Goal: Information Seeking & Learning: Find specific fact

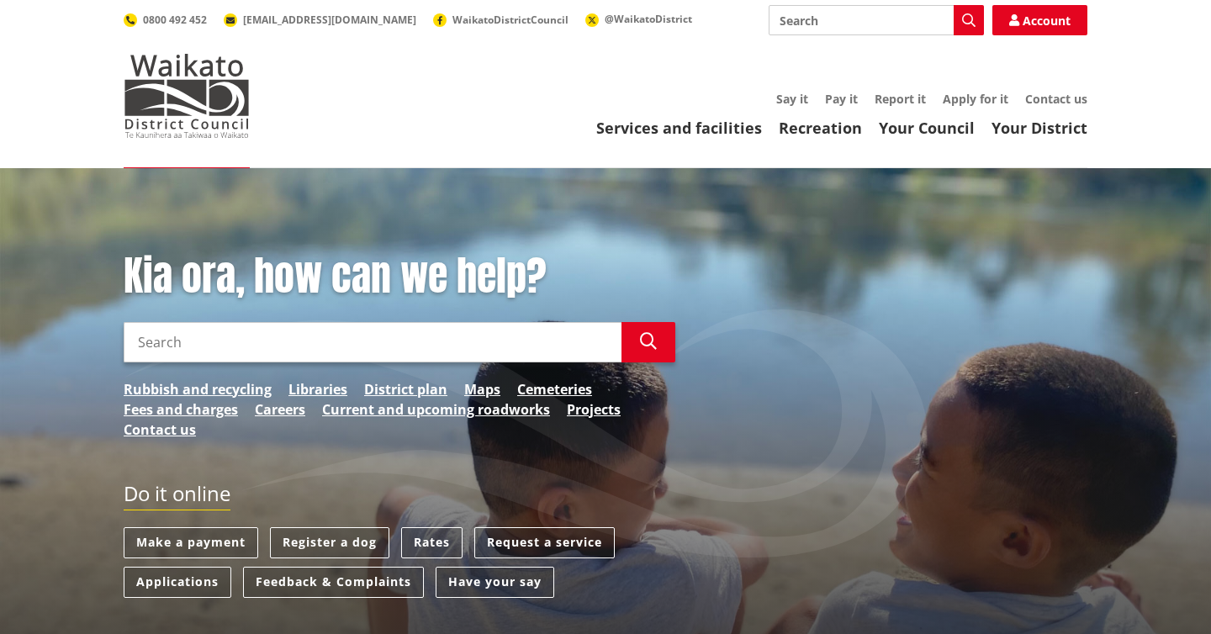
click at [148, 338] on input "Search" at bounding box center [373, 342] width 498 height 40
click at [138, 339] on input "Fence Heights" at bounding box center [373, 342] width 498 height 40
click at [138, 339] on input "BoundFence Heights" at bounding box center [373, 342] width 498 height 40
click at [180, 340] on input "BoundFence Heights" at bounding box center [373, 342] width 498 height 40
type input "Boundary Fence Heights"
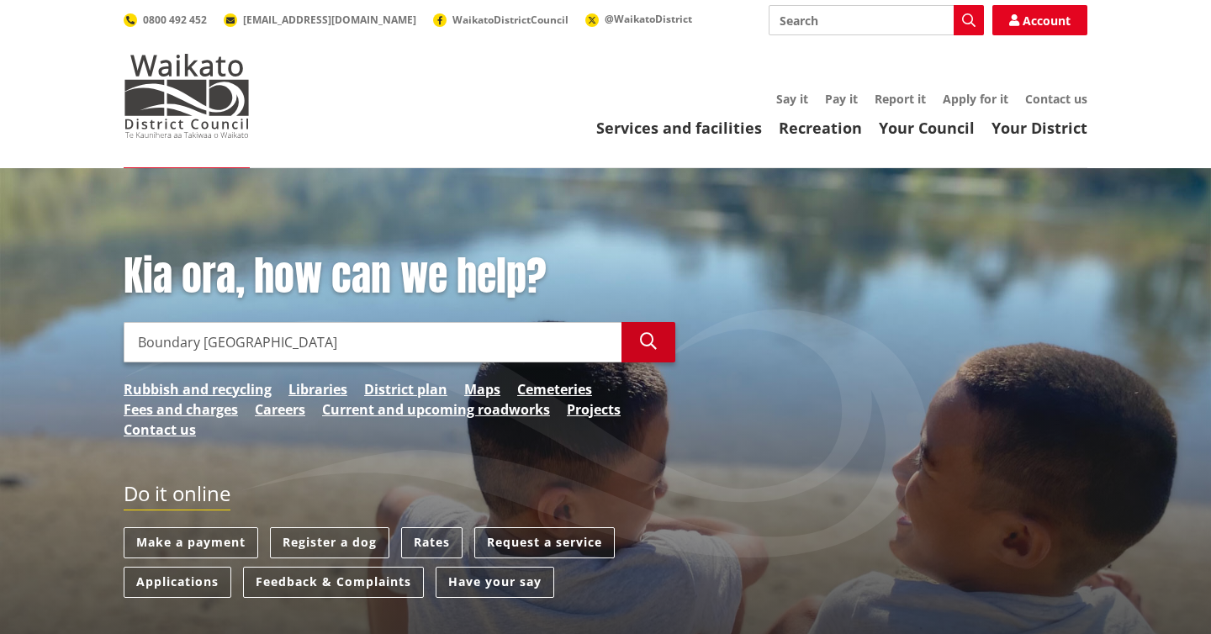
click at [641, 339] on icon "button" at bounding box center [648, 341] width 17 height 17
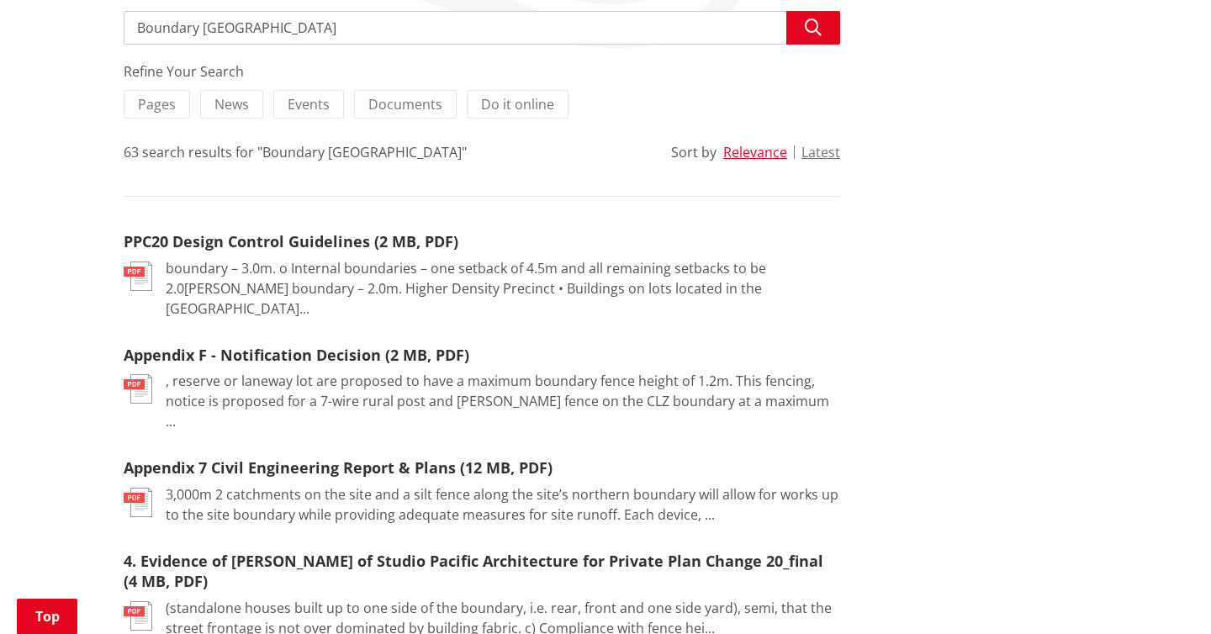
scroll to position [331, 0]
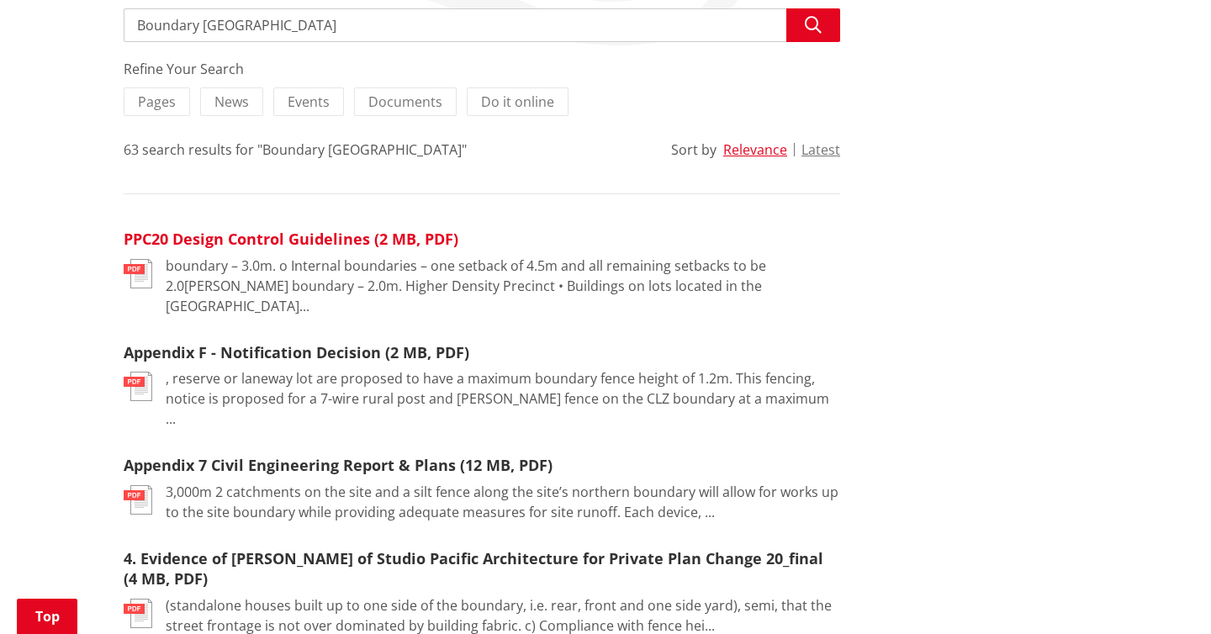
click at [334, 235] on link "PPC20 Design Control Guidelines (2 MB, PDF)" at bounding box center [291, 239] width 335 height 20
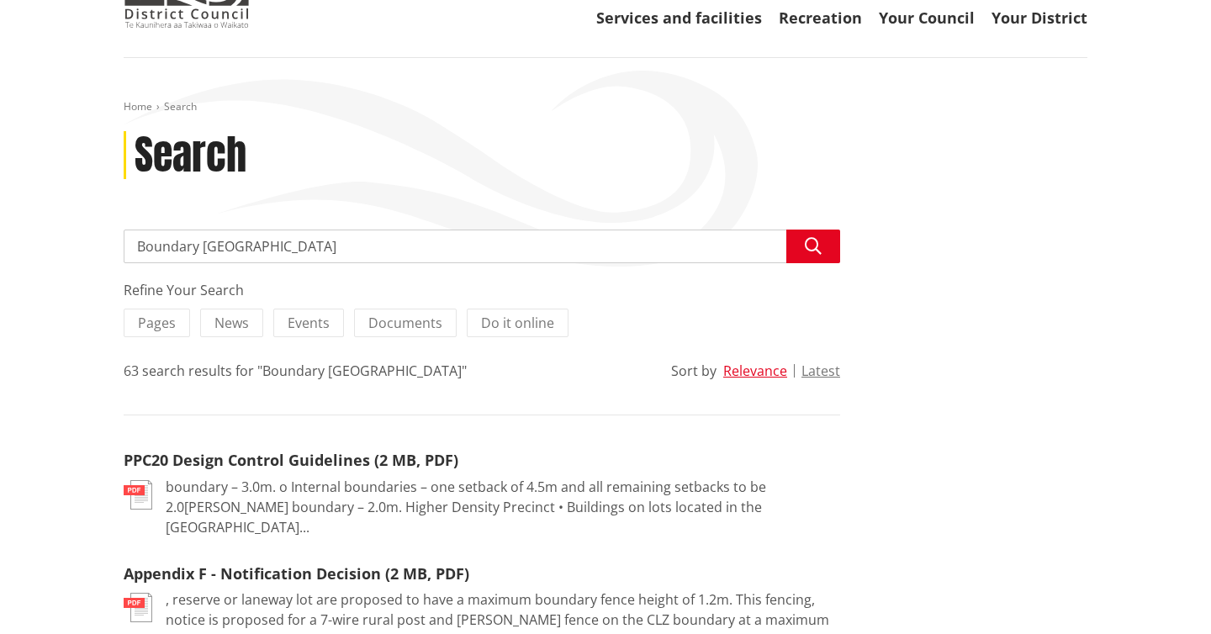
scroll to position [116, 0]
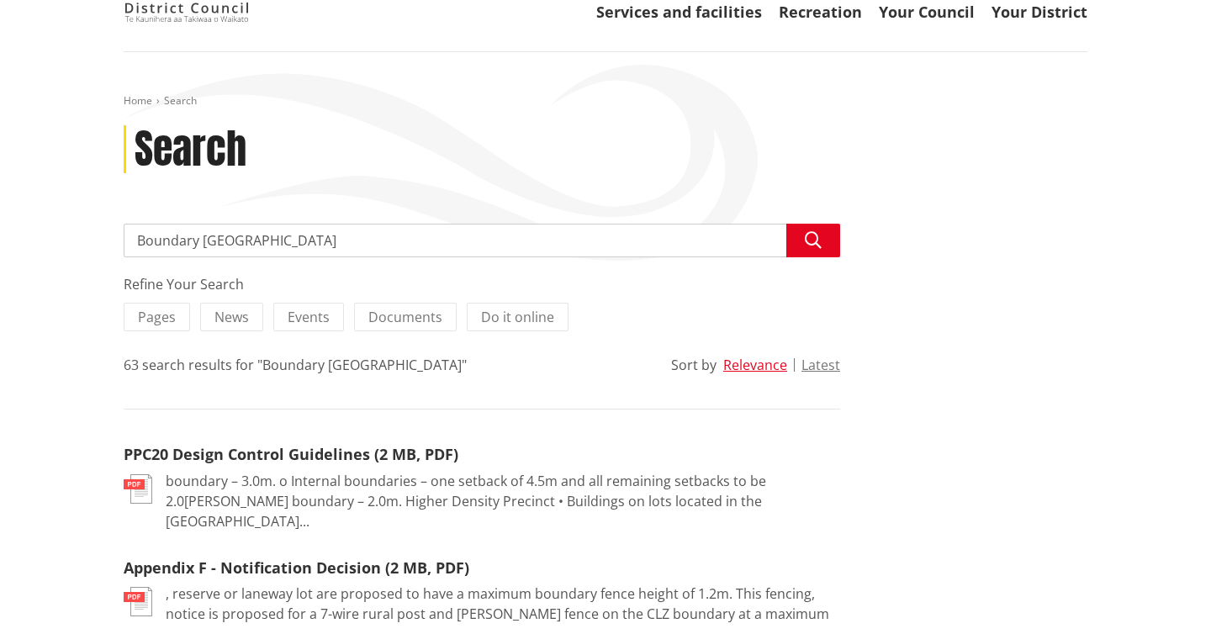
click at [303, 245] on input "Boundary [GEOGRAPHIC_DATA]" at bounding box center [482, 241] width 716 height 34
type input "Boundary Fence Heights in Eccles Ave Te Kauwhata"
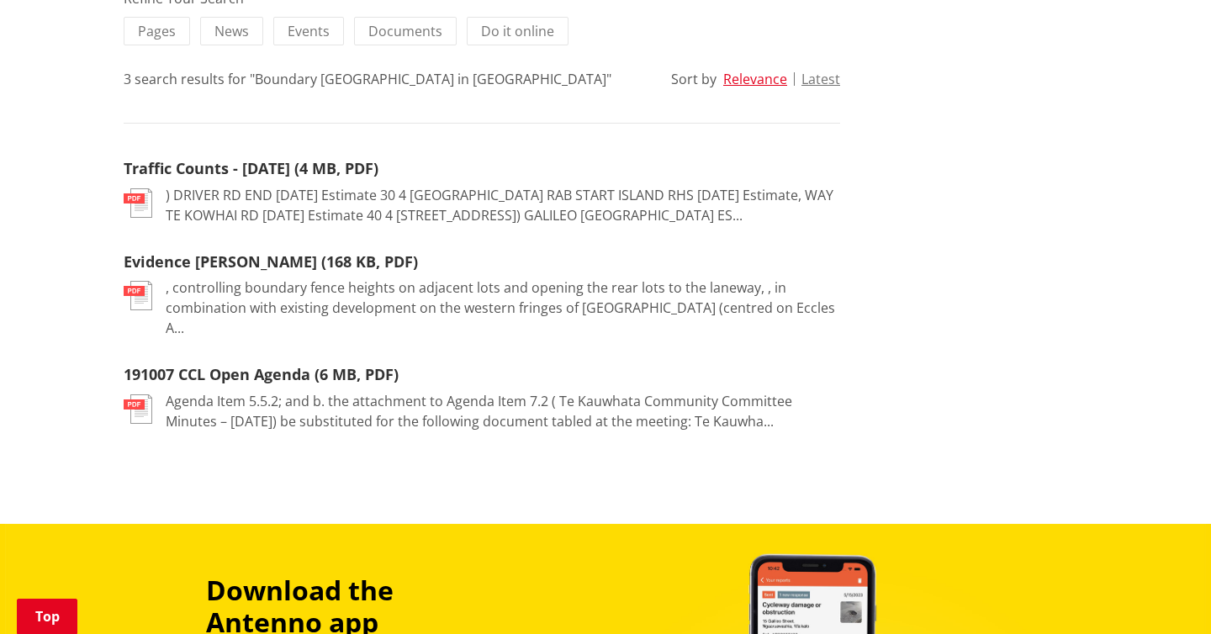
scroll to position [403, 0]
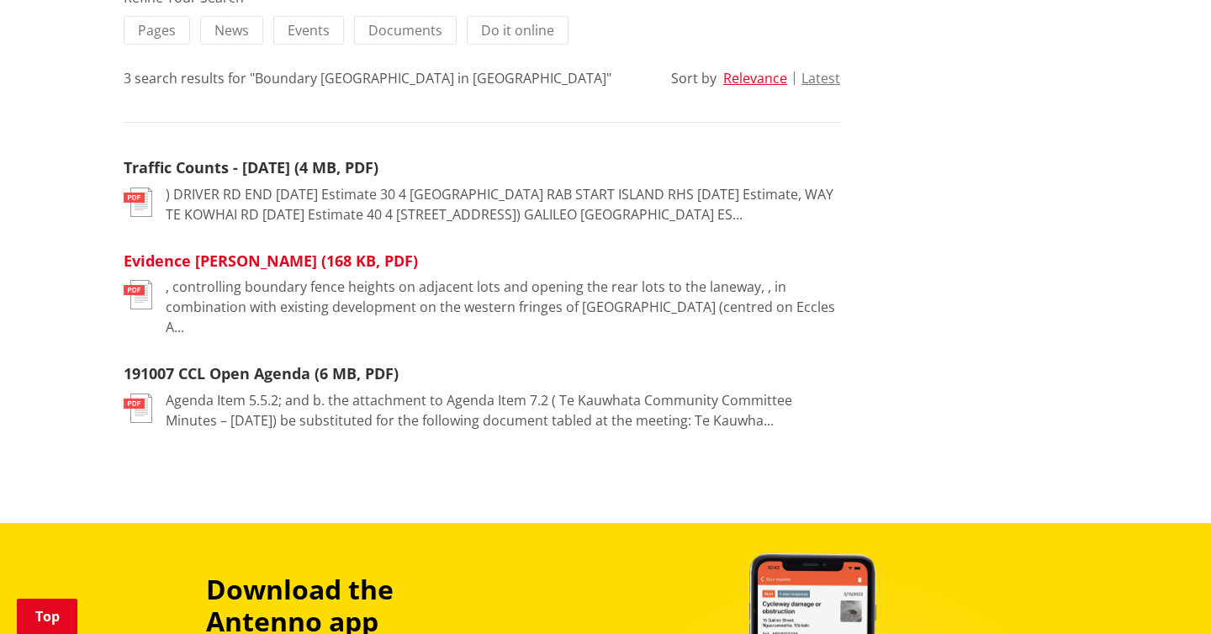
click at [253, 271] on link "Evidence Michael Graham (168 KB, PDF)" at bounding box center [271, 261] width 294 height 20
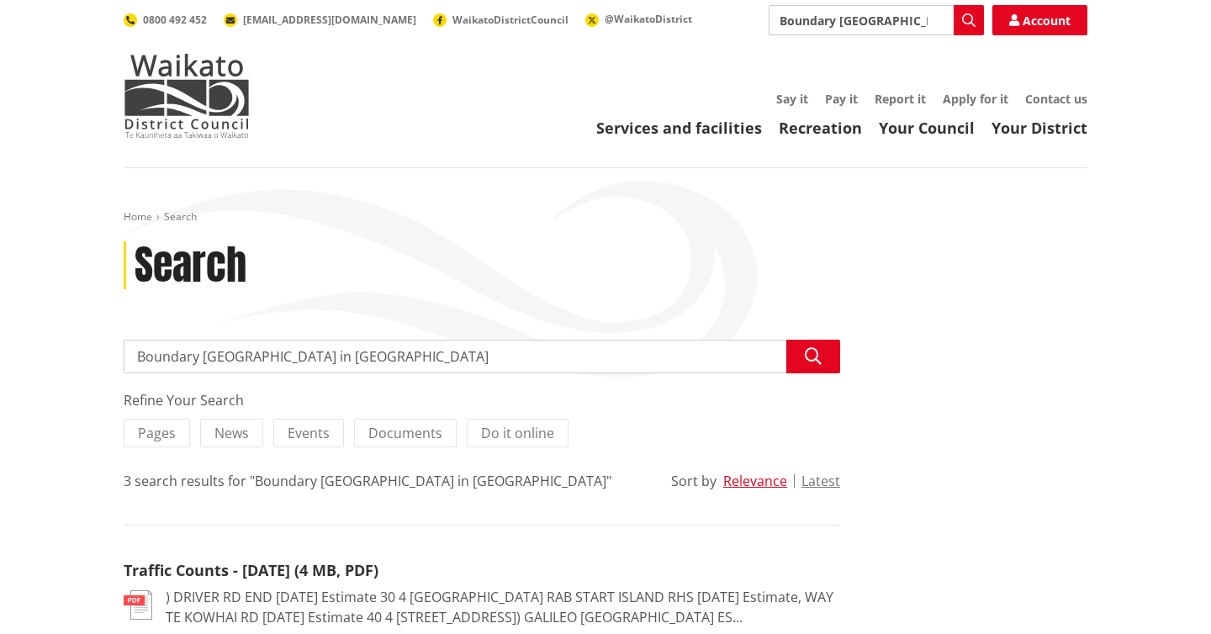
click at [469, 362] on input "Boundary [GEOGRAPHIC_DATA] in [GEOGRAPHIC_DATA]" at bounding box center [482, 357] width 716 height 34
type input "Boundary Fence Heights Te Kauwhata"
click at [816, 352] on icon "button" at bounding box center [813, 356] width 17 height 17
click at [203, 359] on input "Boundary Fence Heights Te Kauwhata" at bounding box center [482, 357] width 716 height 34
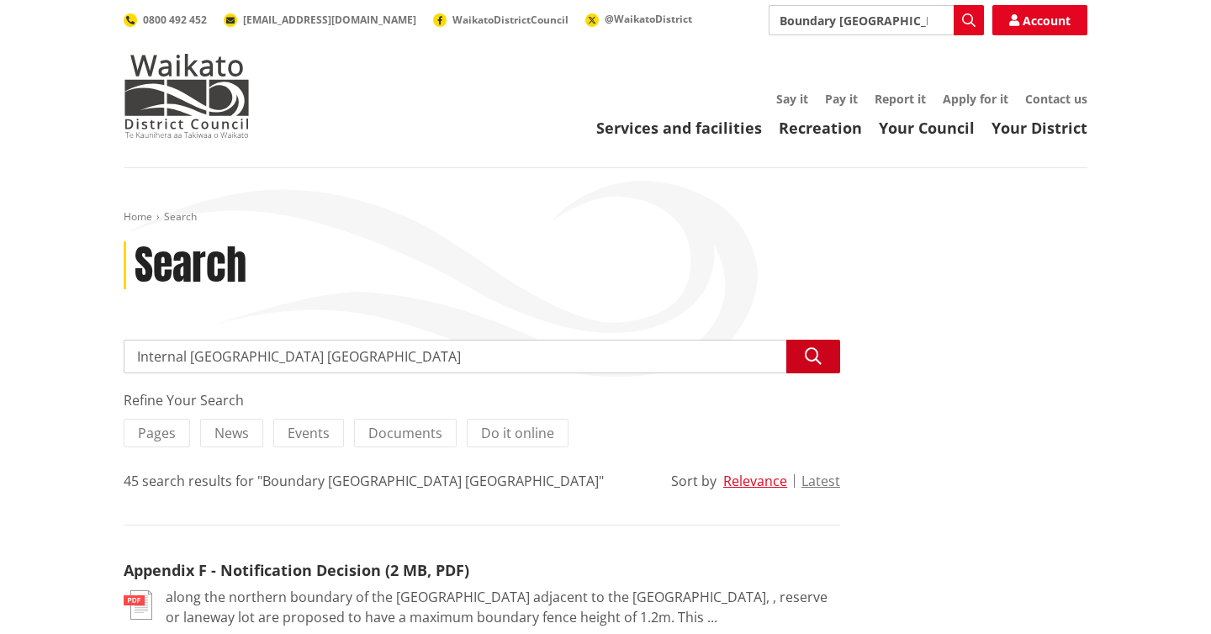
type input "Internal Fence Heights Te Kauwhata"
click at [828, 357] on button "Search" at bounding box center [813, 357] width 54 height 34
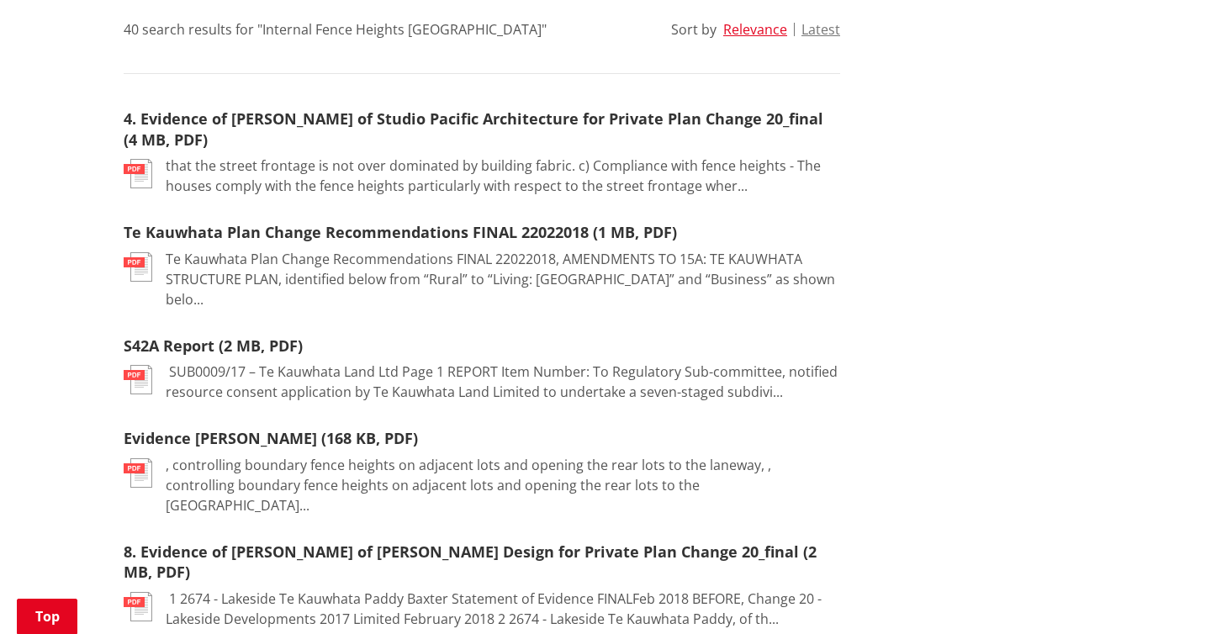
scroll to position [450, 0]
click at [201, 355] on link "S42A Report (2 MB, PDF)" at bounding box center [213, 347] width 179 height 20
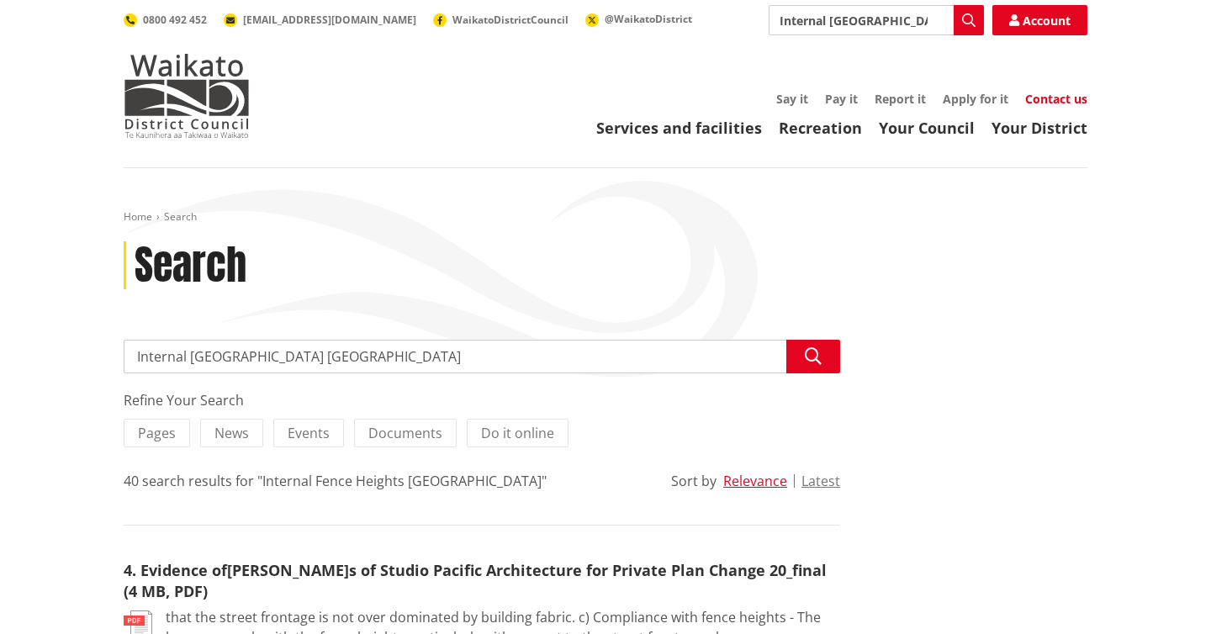
click at [1058, 98] on link "Contact us" at bounding box center [1056, 99] width 62 height 16
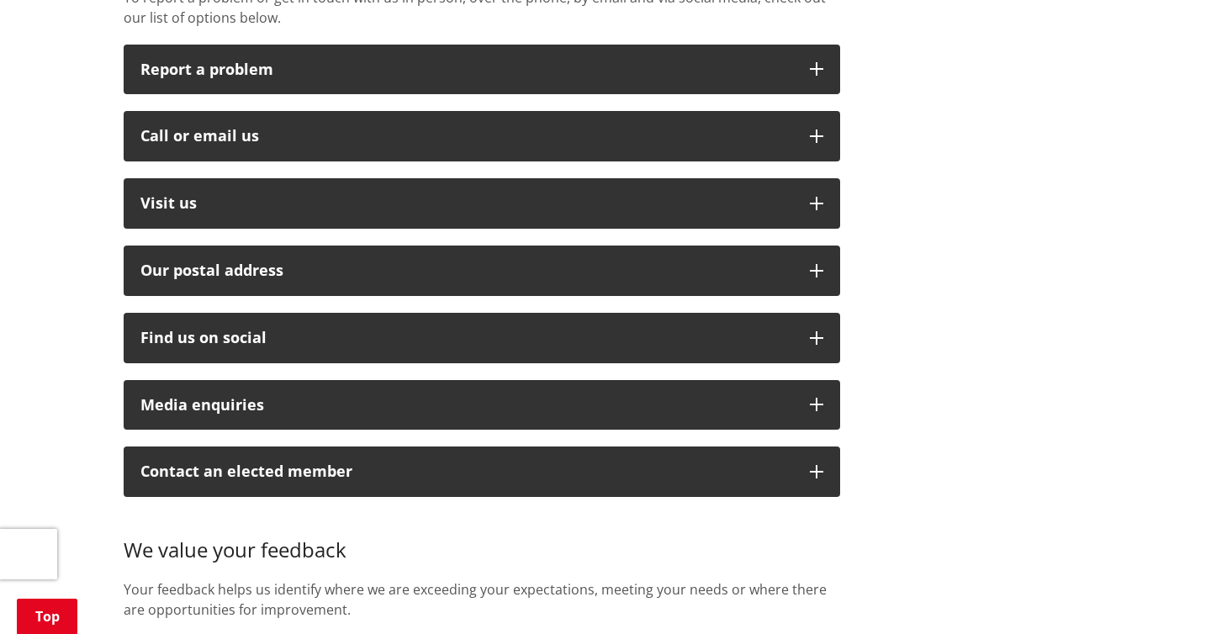
scroll to position [471, 0]
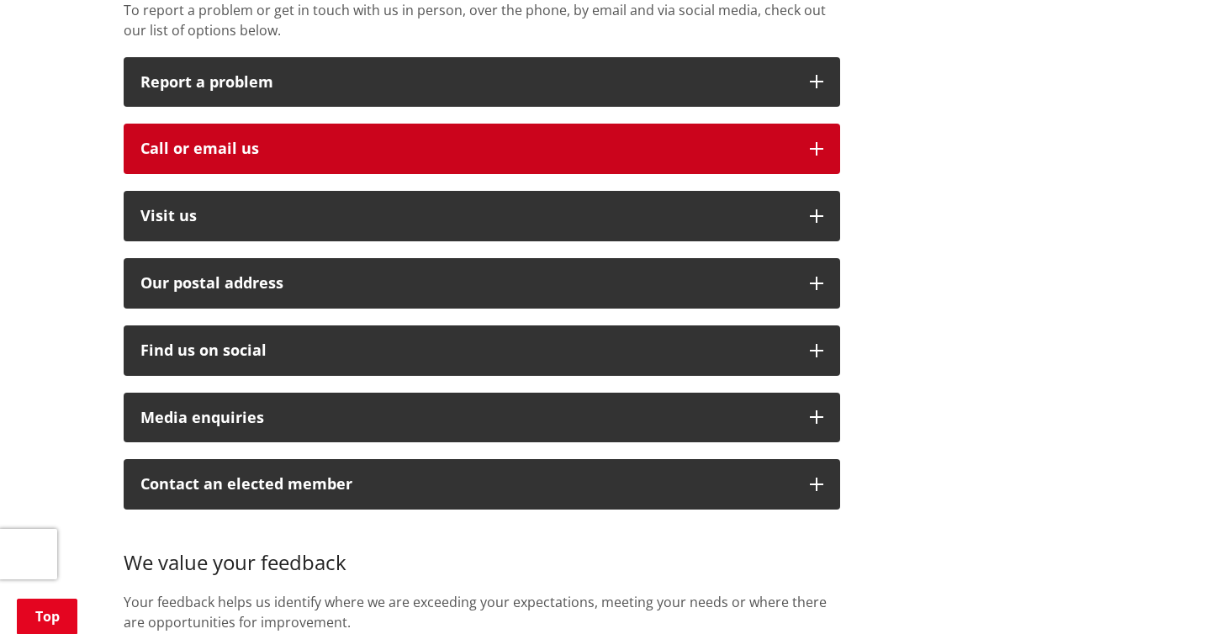
click at [390, 139] on button "Call or email us" at bounding box center [482, 149] width 716 height 50
